Goal: Task Accomplishment & Management: Complete application form

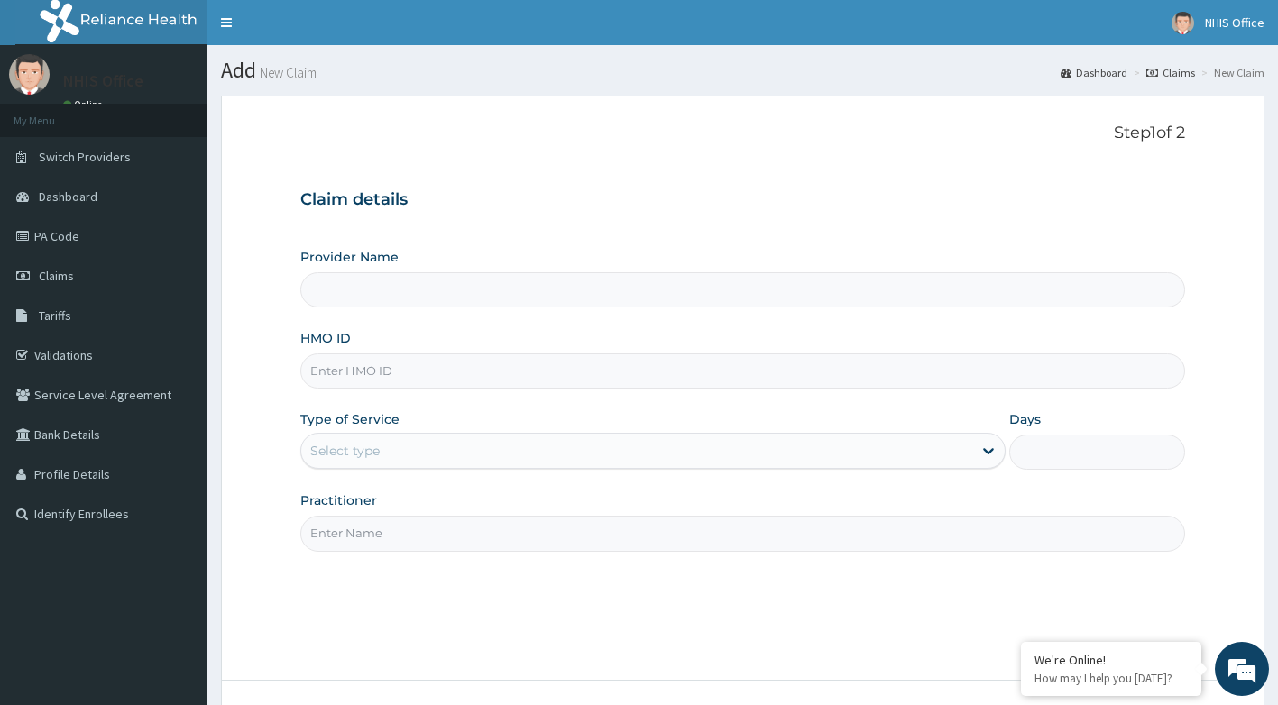
type input "[GEOGRAPHIC_DATA]"
click at [443, 369] on input "HMO ID" at bounding box center [742, 370] width 885 height 35
type input "TFP/10072/C"
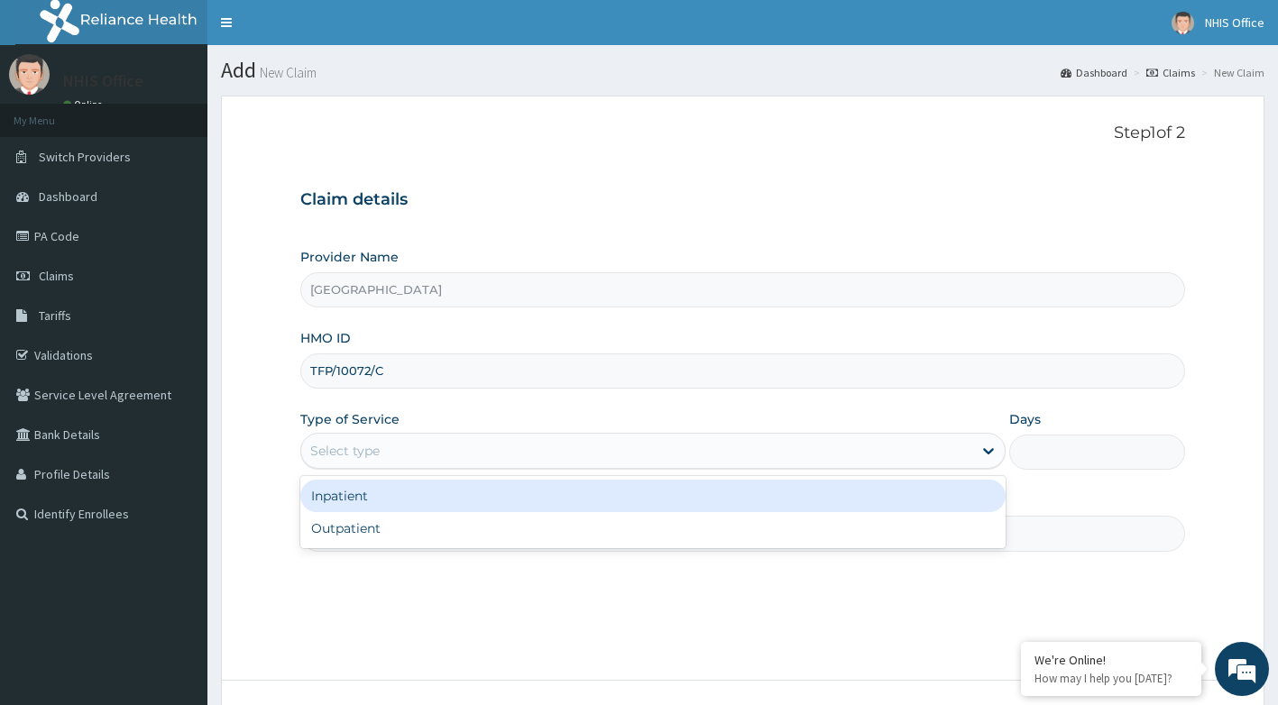
click at [463, 447] on div "Select type" at bounding box center [636, 450] width 671 height 29
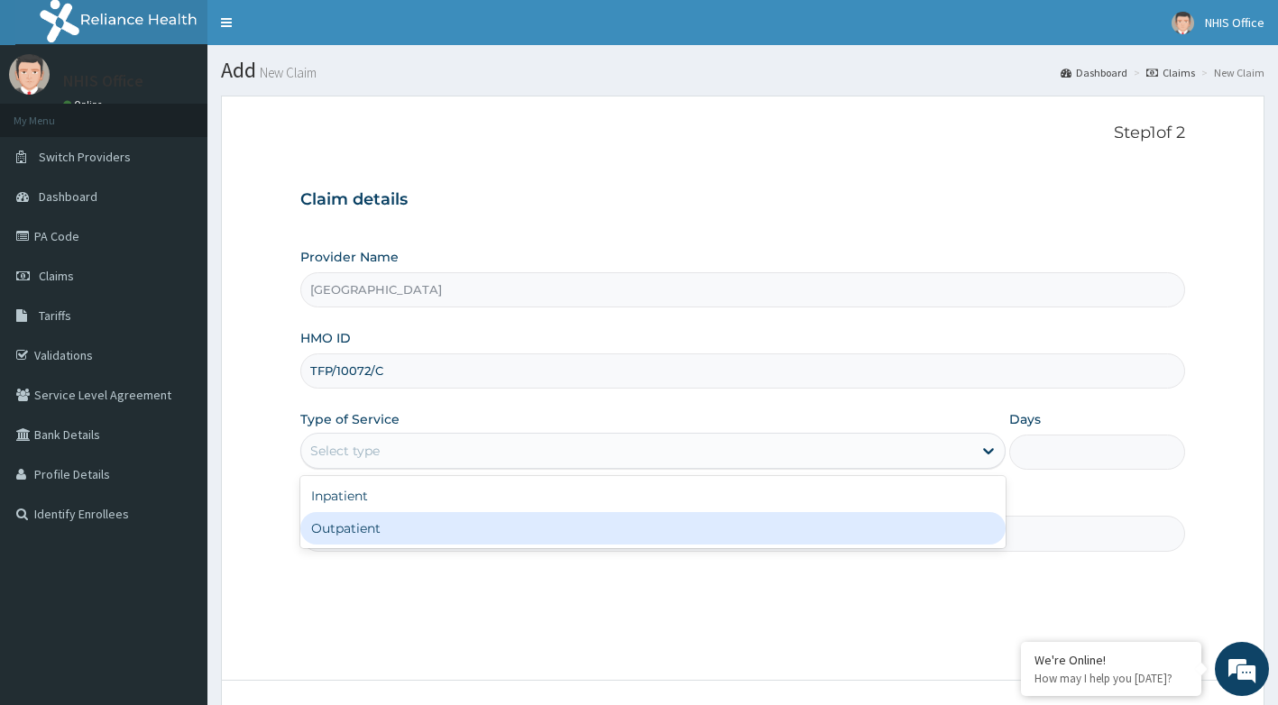
click at [395, 537] on div "Outpatient" at bounding box center [652, 528] width 705 height 32
type input "1"
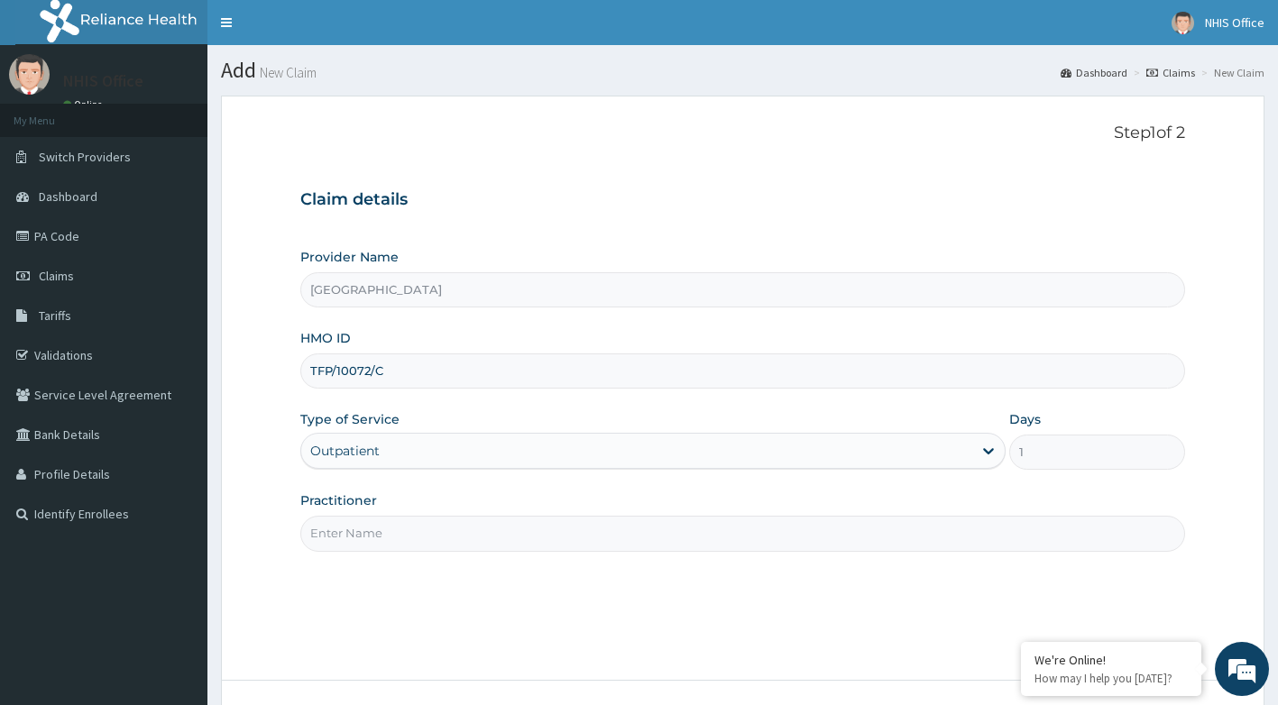
click at [499, 537] on input "Practitioner" at bounding box center [742, 533] width 885 height 35
type input "DR [PERSON_NAME]"
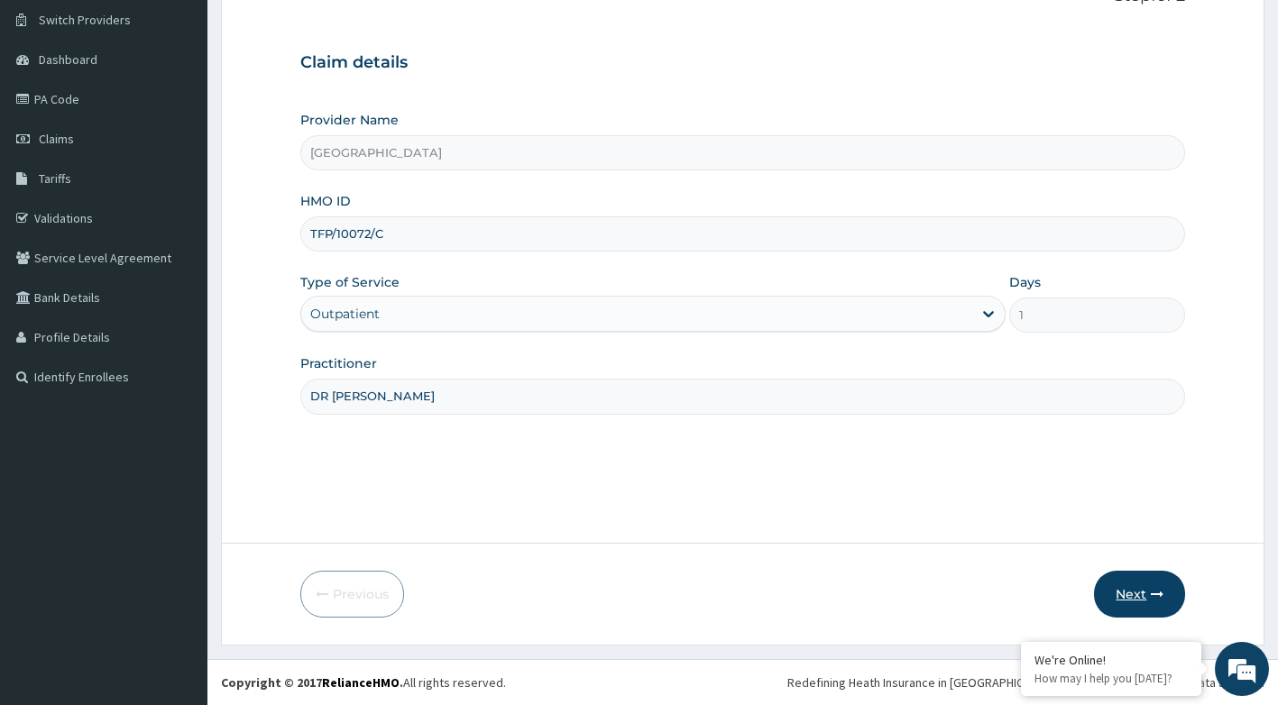
click at [1124, 590] on button "Next" at bounding box center [1139, 594] width 91 height 47
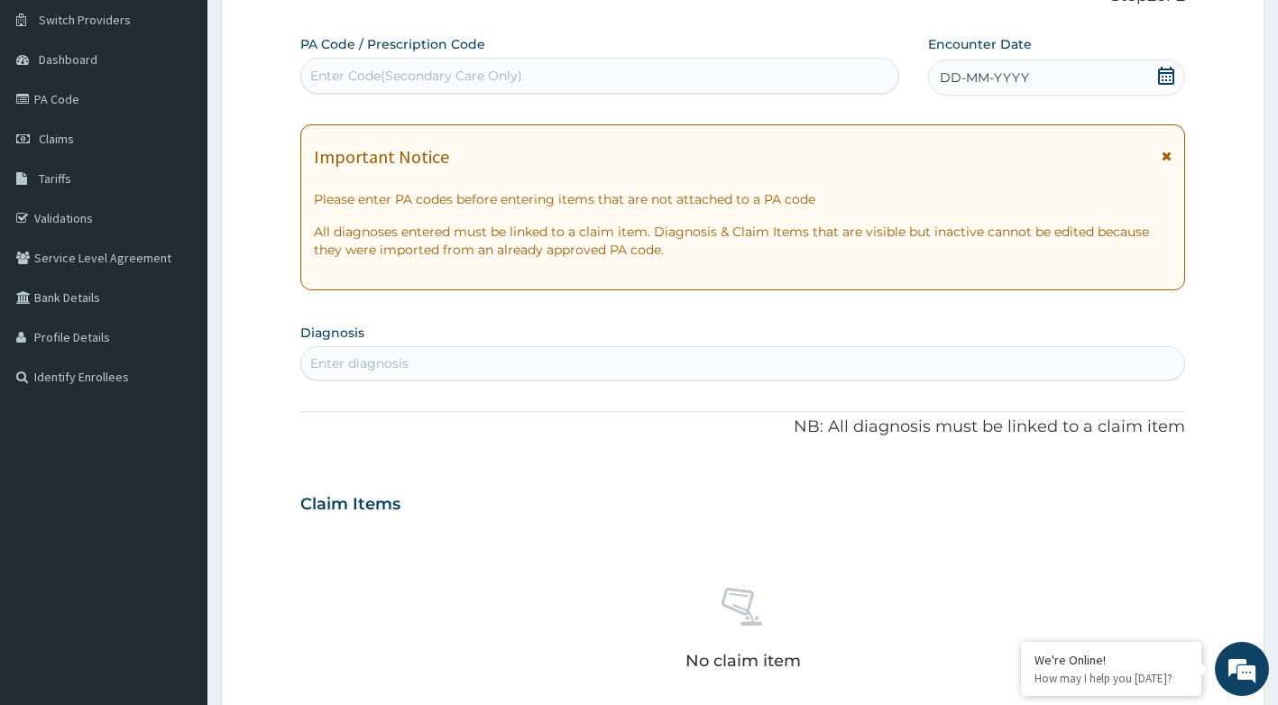
click at [509, 72] on div "Enter Code(Secondary Care Only)" at bounding box center [416, 76] width 212 height 18
type input "PA/4DOFA3"
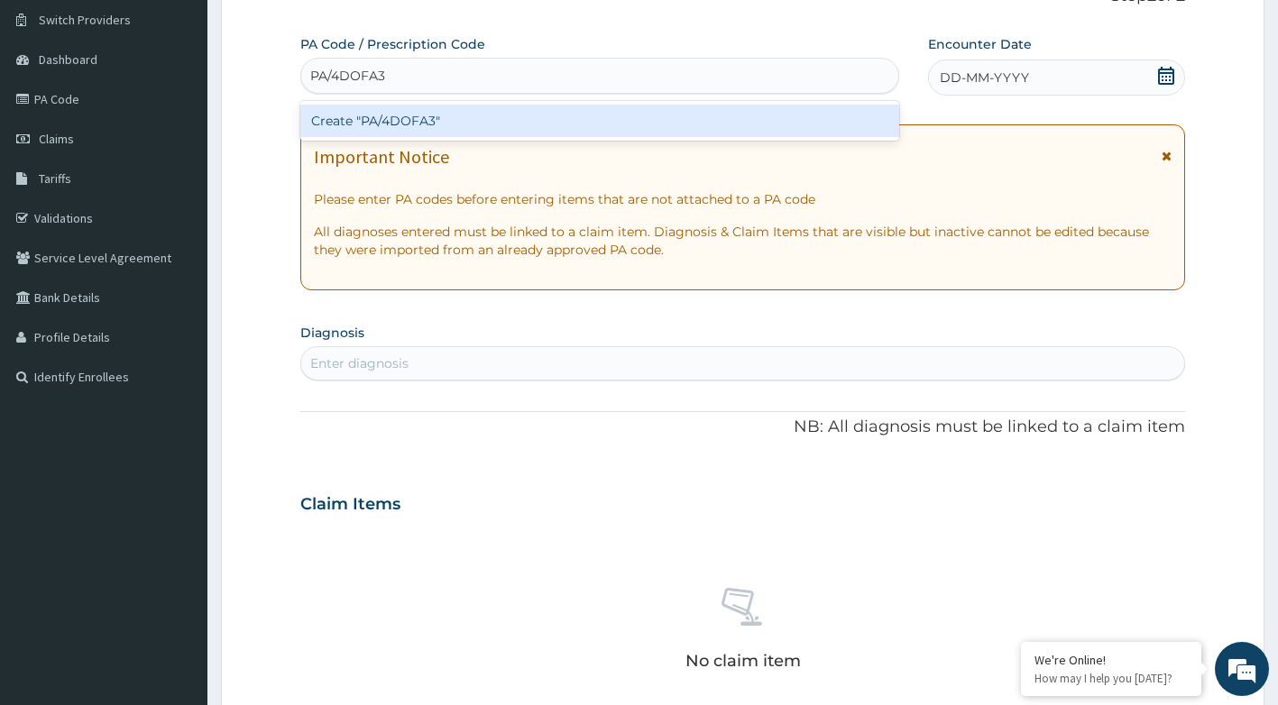
click at [445, 108] on div "Create "PA/4DOFA3"" at bounding box center [600, 121] width 600 height 32
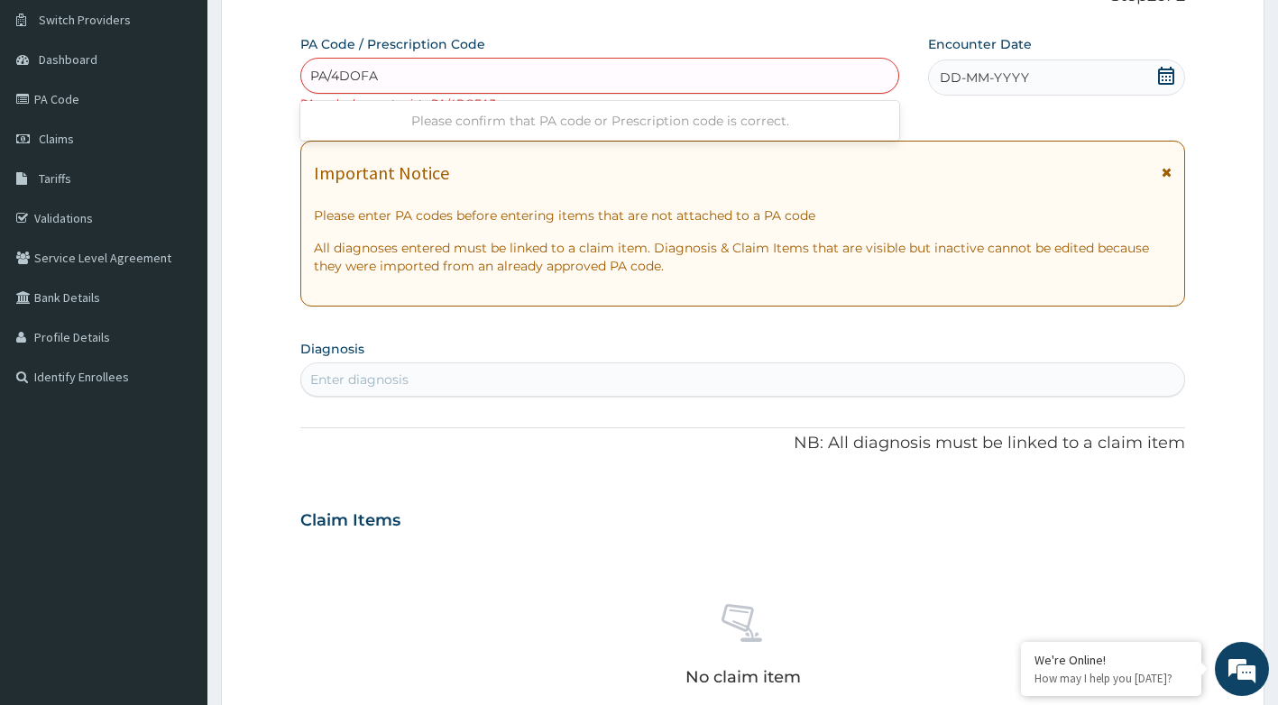
type input "PA/4DOFA3"
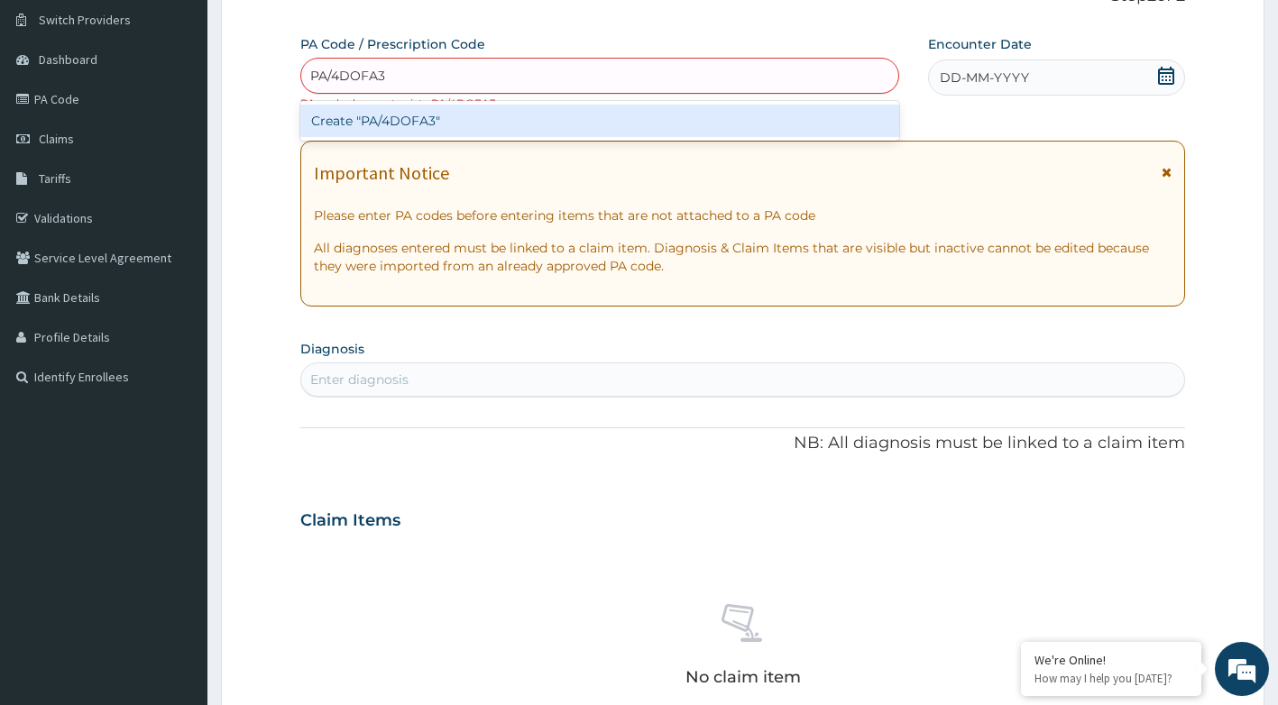
click at [483, 116] on div "Create "PA/4DOFA3"" at bounding box center [600, 121] width 600 height 32
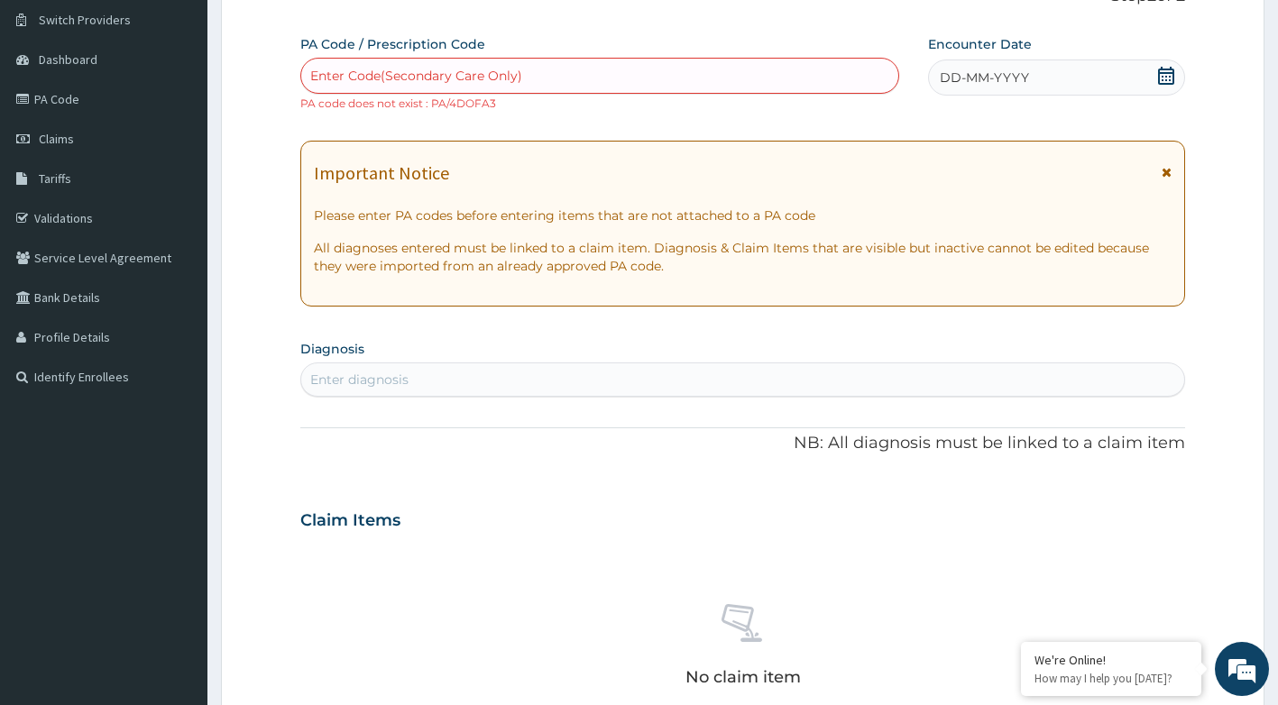
click at [467, 64] on div "Enter Code(Secondary Care Only)" at bounding box center [600, 75] width 598 height 29
type input "PA/4D0FA3"
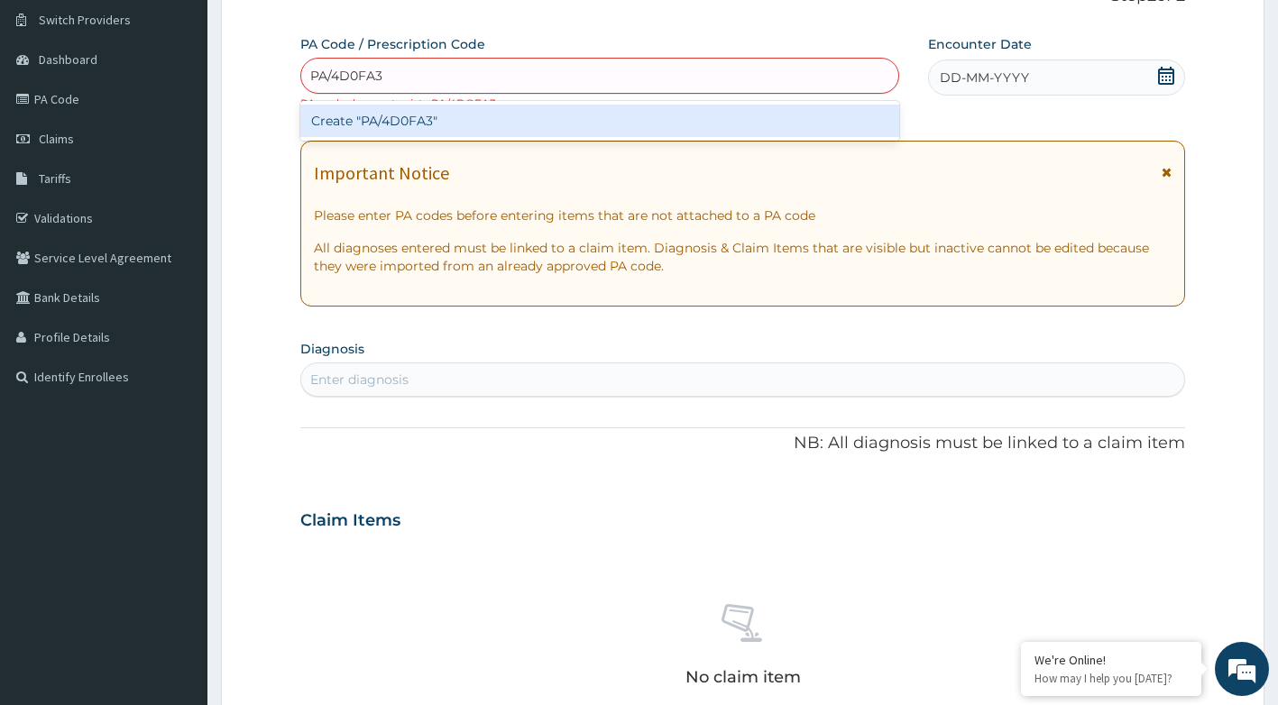
click at [436, 124] on div "Create "PA/4D0FA3"" at bounding box center [600, 121] width 600 height 32
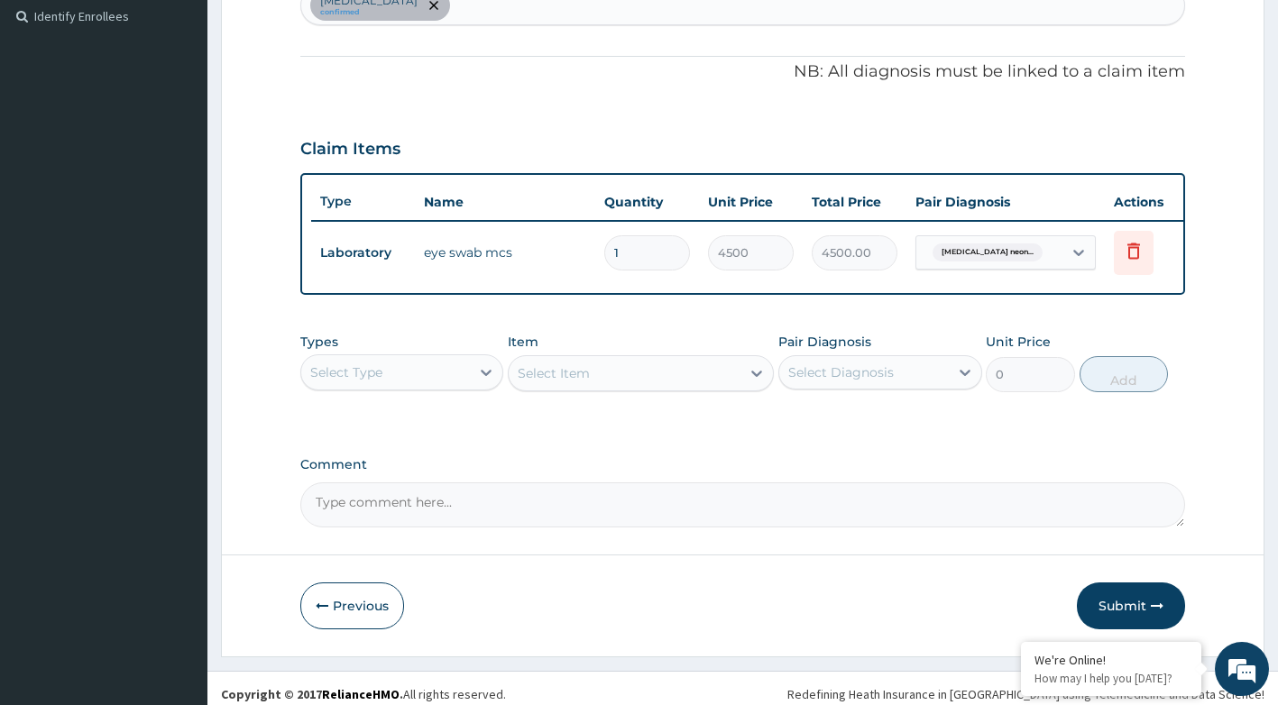
scroll to position [523, 0]
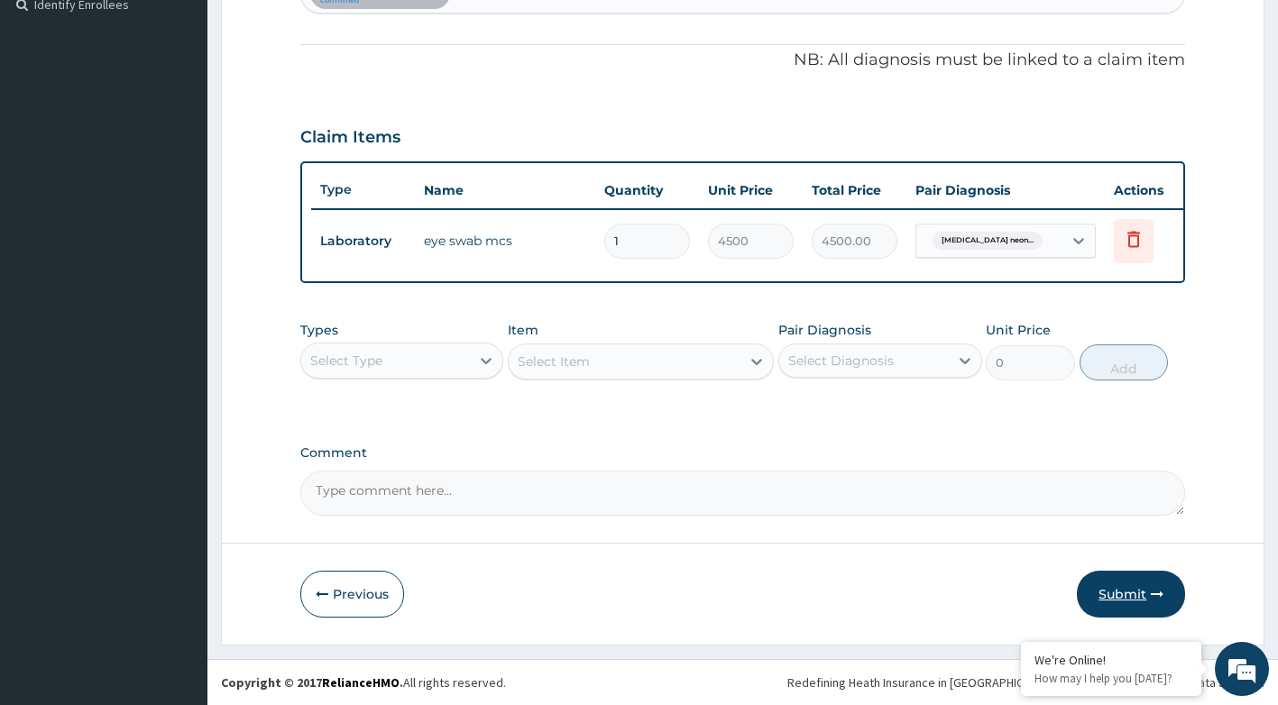
click at [1131, 585] on button "Submit" at bounding box center [1131, 594] width 108 height 47
